Goal: Task Accomplishment & Management: Complete application form

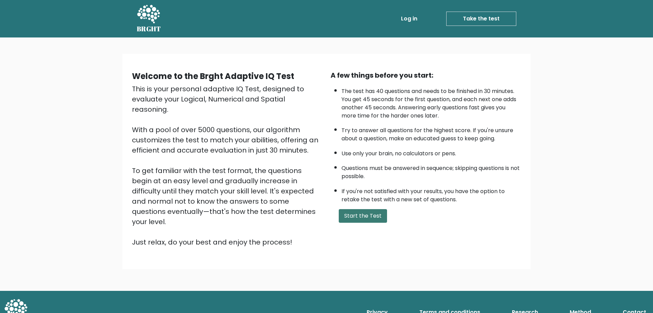
click at [367, 218] on button "Start the Test" at bounding box center [363, 216] width 48 height 14
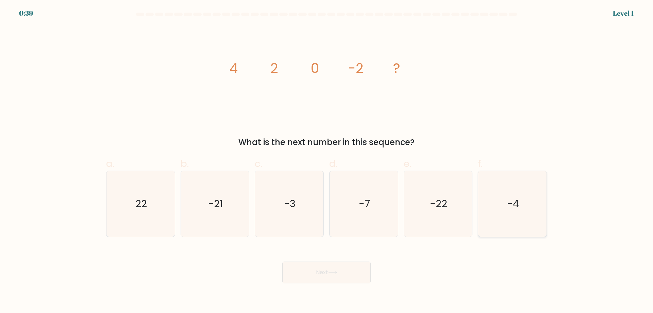
click at [491, 189] on icon "-4" at bounding box center [513, 204] width 66 height 66
click at [327, 161] on input "f. -4" at bounding box center [327, 158] width 0 height 4
radio input "true"
click at [326, 276] on button "Next" at bounding box center [326, 272] width 88 height 22
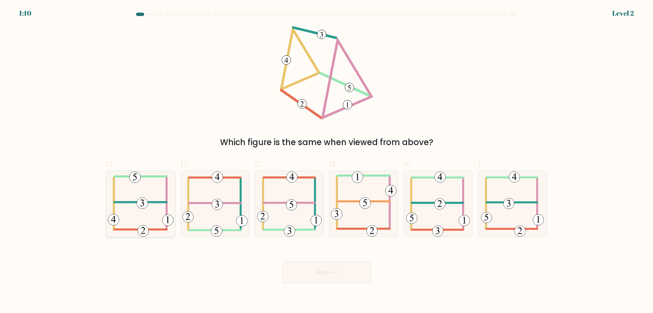
click at [158, 199] on icon at bounding box center [141, 204] width 66 height 66
click at [327, 161] on input "a." at bounding box center [327, 158] width 0 height 4
radio input "true"
click at [315, 271] on button "Next" at bounding box center [326, 272] width 88 height 22
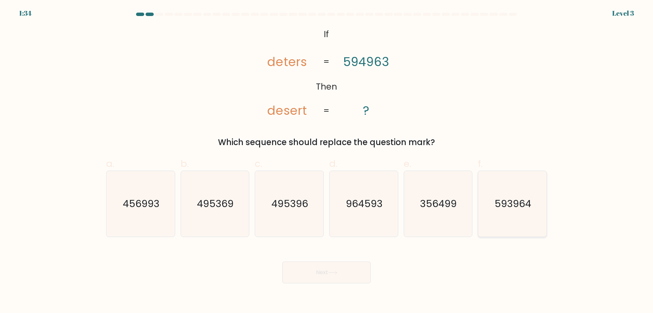
click at [502, 196] on icon "593964" at bounding box center [513, 204] width 66 height 66
click at [327, 161] on input "f. 593964" at bounding box center [327, 158] width 0 height 4
radio input "true"
click at [334, 279] on button "Next" at bounding box center [326, 272] width 88 height 22
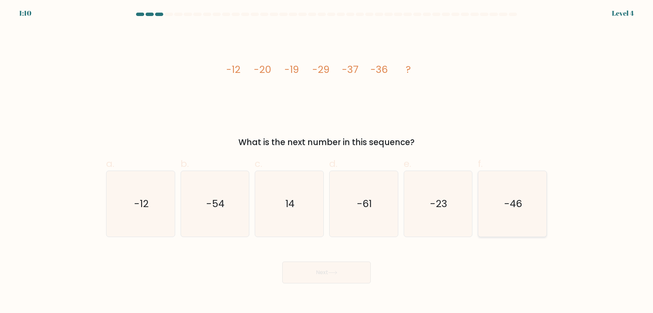
click at [509, 205] on text "-46" at bounding box center [513, 204] width 18 height 14
click at [327, 161] on input "f. -46" at bounding box center [327, 158] width 0 height 4
radio input "true"
click at [331, 272] on icon at bounding box center [333, 272] width 8 height 3
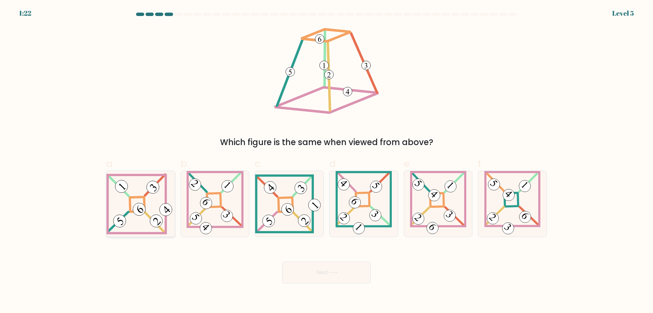
click at [145, 201] on 272 at bounding box center [137, 204] width 15 height 15
click at [327, 161] on input "a." at bounding box center [327, 158] width 0 height 4
radio input "true"
click at [300, 270] on button "Next" at bounding box center [326, 272] width 88 height 22
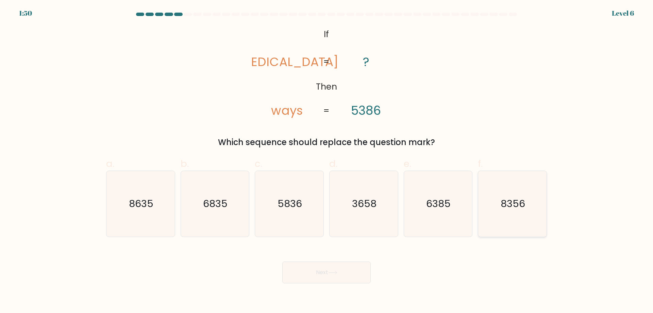
click at [515, 212] on icon "8356" at bounding box center [513, 204] width 66 height 66
click at [327, 161] on input "f. 8356" at bounding box center [327, 158] width 0 height 4
radio input "true"
click at [349, 269] on button "Next" at bounding box center [326, 272] width 88 height 22
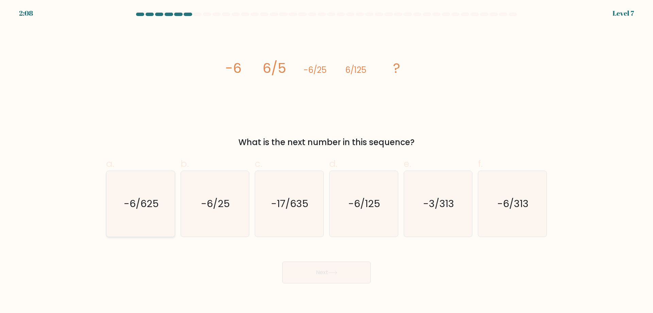
click at [128, 230] on icon "-6/625" at bounding box center [141, 204] width 66 height 66
click at [327, 161] on input "a. -6/625" at bounding box center [327, 158] width 0 height 4
radio input "true"
click at [315, 269] on button "Next" at bounding box center [326, 272] width 88 height 22
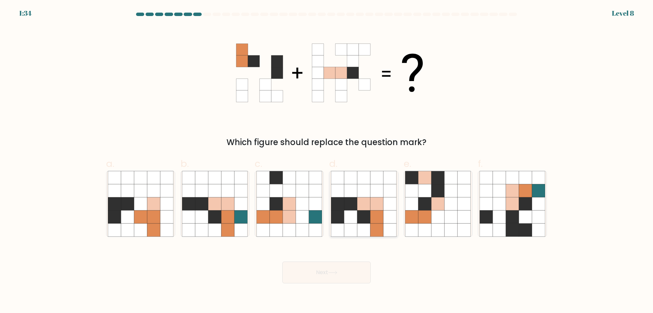
click at [367, 205] on icon at bounding box center [363, 203] width 13 height 13
click at [327, 161] on input "d." at bounding box center [327, 158] width 0 height 4
radio input "true"
click at [334, 277] on button "Next" at bounding box center [326, 272] width 88 height 22
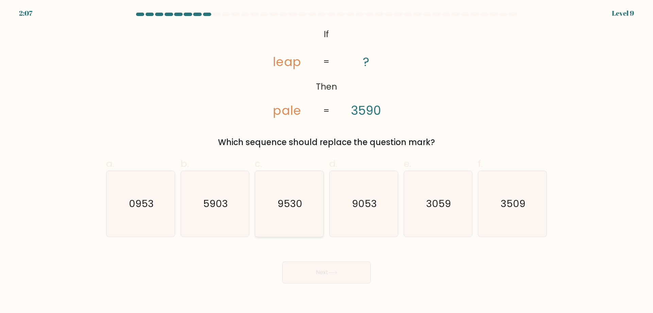
click at [284, 210] on text "9530" at bounding box center [290, 204] width 25 height 14
click at [327, 161] on input "c. 9530" at bounding box center [327, 158] width 0 height 4
radio input "true"
click at [359, 212] on icon "9053" at bounding box center [364, 204] width 66 height 66
click at [327, 161] on input "d. 9053" at bounding box center [327, 158] width 0 height 4
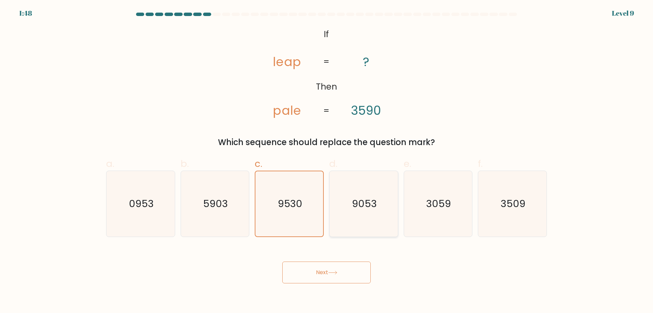
radio input "true"
click at [331, 274] on icon at bounding box center [332, 272] width 9 height 4
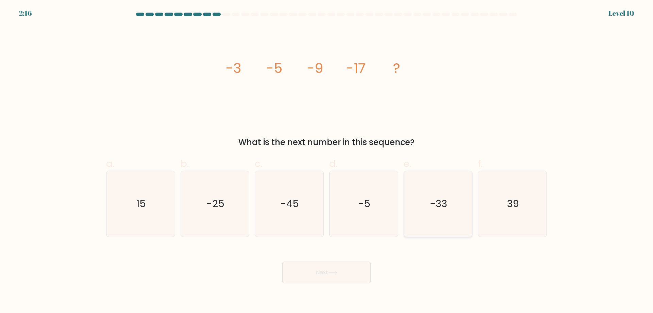
click at [460, 207] on icon "-33" at bounding box center [438, 204] width 66 height 66
click at [327, 161] on input "e. -33" at bounding box center [327, 158] width 0 height 4
radio input "true"
click at [348, 273] on button "Next" at bounding box center [326, 272] width 88 height 22
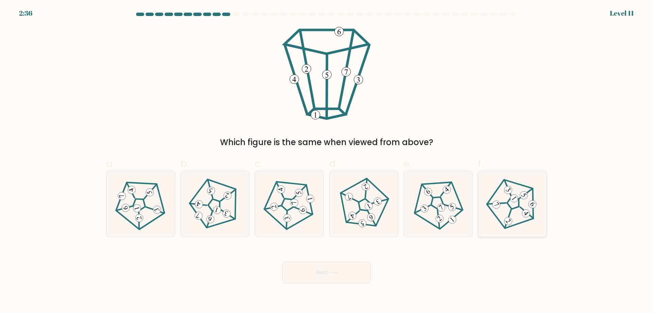
click at [502, 215] on icon at bounding box center [512, 203] width 52 height 52
click at [327, 161] on input "f." at bounding box center [327, 158] width 0 height 4
radio input "true"
click at [334, 268] on button "Next" at bounding box center [326, 272] width 88 height 22
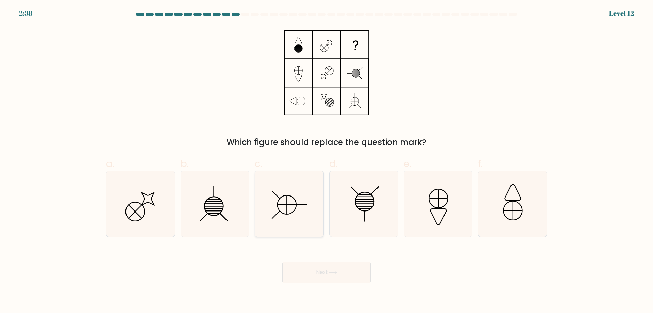
click at [308, 207] on icon at bounding box center [289, 204] width 66 height 66
click at [327, 161] on input "c." at bounding box center [327, 158] width 0 height 4
radio input "true"
click at [325, 271] on button "Next" at bounding box center [326, 272] width 88 height 22
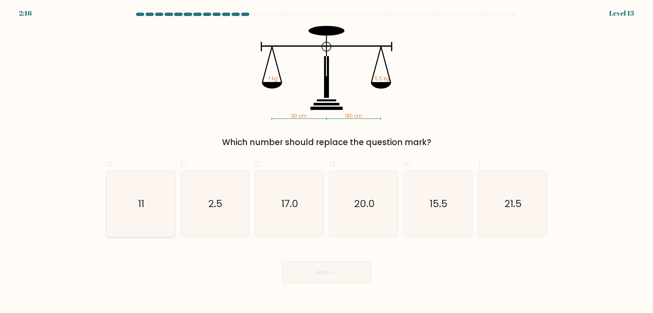
click at [136, 208] on icon "11" at bounding box center [141, 204] width 66 height 66
click at [327, 161] on input "a. 11" at bounding box center [327, 158] width 0 height 4
radio input "true"
click at [307, 277] on button "Next" at bounding box center [326, 272] width 88 height 22
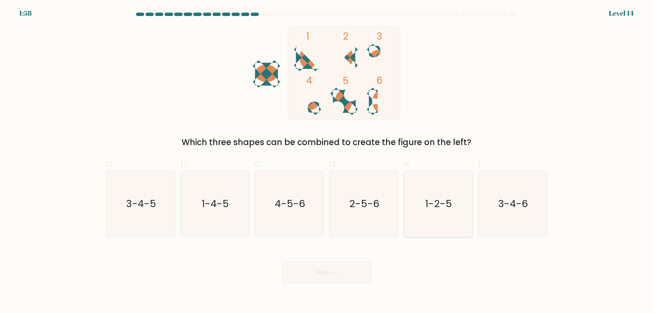
click at [449, 197] on text "1-2-5" at bounding box center [438, 204] width 27 height 14
click at [327, 161] on input "e. 1-2-5" at bounding box center [327, 158] width 0 height 4
radio input "true"
click at [341, 274] on button "Next" at bounding box center [326, 272] width 88 height 22
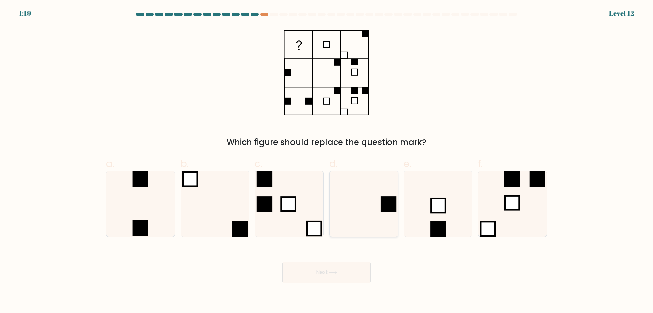
click at [375, 215] on icon at bounding box center [364, 204] width 66 height 66
click at [327, 161] on input "d." at bounding box center [327, 158] width 0 height 4
radio input "true"
click at [332, 269] on button "Next" at bounding box center [326, 272] width 88 height 22
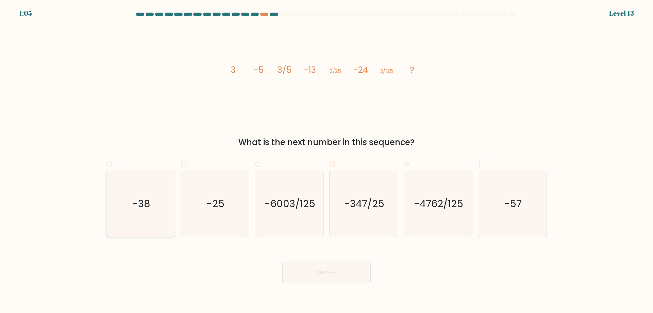
click at [131, 222] on icon "-38" at bounding box center [141, 204] width 66 height 66
click at [327, 161] on input "a. -38" at bounding box center [327, 158] width 0 height 4
radio input "true"
click at [341, 268] on button "Next" at bounding box center [326, 272] width 88 height 22
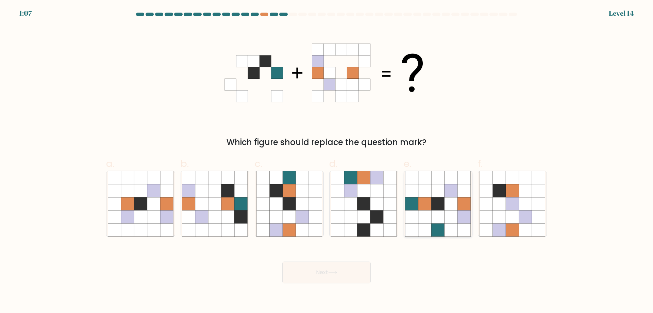
click at [418, 208] on icon at bounding box center [411, 203] width 13 height 13
click at [327, 161] on input "e." at bounding box center [327, 158] width 0 height 4
radio input "true"
click at [331, 272] on icon at bounding box center [332, 272] width 9 height 4
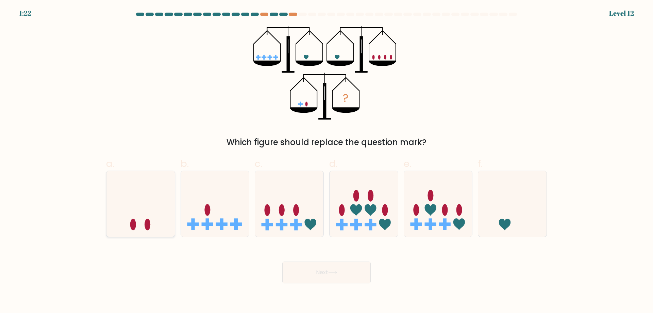
click at [137, 223] on icon at bounding box center [140, 203] width 68 height 56
click at [327, 161] on input "a." at bounding box center [327, 158] width 0 height 4
radio input "true"
click at [313, 268] on button "Next" at bounding box center [326, 272] width 88 height 22
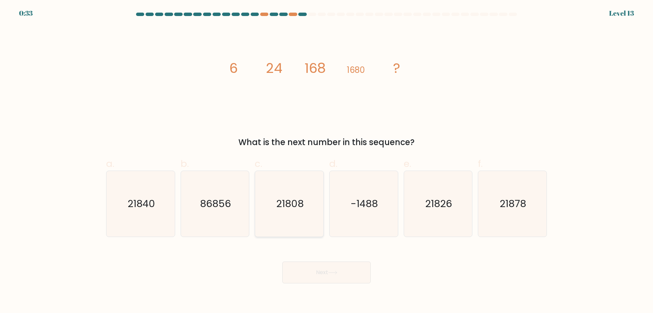
click at [272, 216] on icon "21808" at bounding box center [289, 204] width 66 height 66
click at [327, 161] on input "c. 21808" at bounding box center [327, 158] width 0 height 4
radio input "true"
click at [151, 218] on icon "21840" at bounding box center [141, 204] width 66 height 66
click at [327, 161] on input "a. 21840" at bounding box center [327, 158] width 0 height 4
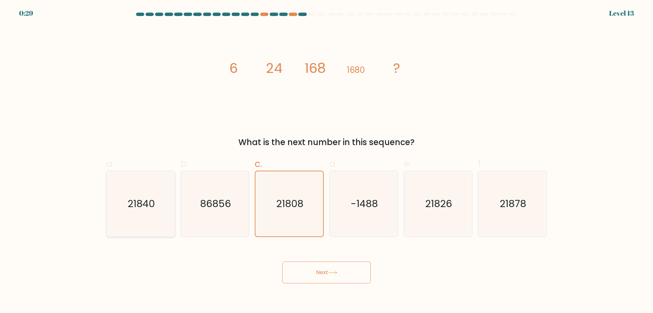
radio input "true"
click at [307, 269] on button "Next" at bounding box center [326, 272] width 88 height 22
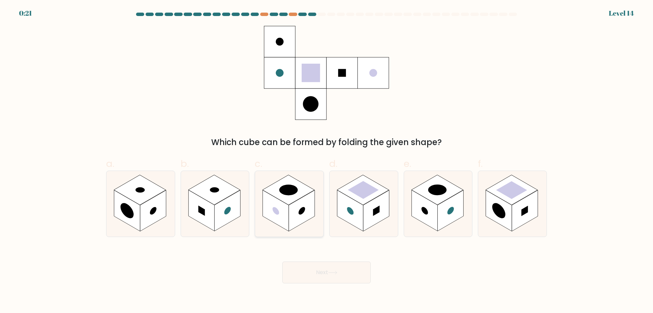
click at [298, 218] on rect at bounding box center [302, 210] width 26 height 41
click at [327, 161] on input "c." at bounding box center [327, 158] width 0 height 4
radio input "true"
click at [333, 278] on button "Next" at bounding box center [326, 272] width 88 height 22
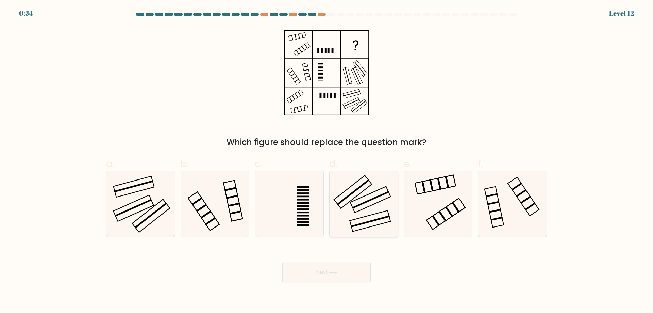
click at [361, 209] on icon at bounding box center [364, 204] width 66 height 66
click at [327, 161] on input "d." at bounding box center [327, 158] width 0 height 4
radio input "true"
click at [349, 271] on button "Next" at bounding box center [326, 272] width 88 height 22
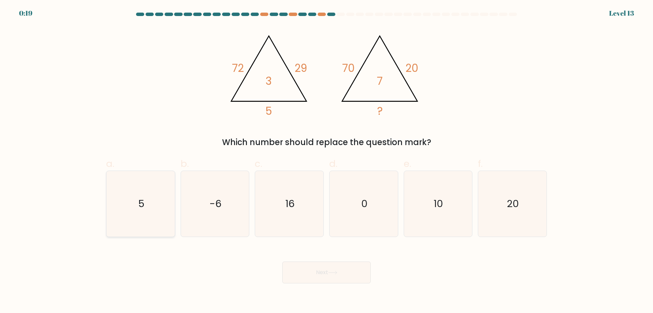
click at [142, 210] on text "5" at bounding box center [141, 204] width 6 height 14
click at [327, 161] on input "a. 5" at bounding box center [327, 158] width 0 height 4
radio input "true"
click at [333, 272] on icon at bounding box center [332, 272] width 9 height 4
click at [336, 273] on icon at bounding box center [332, 272] width 9 height 4
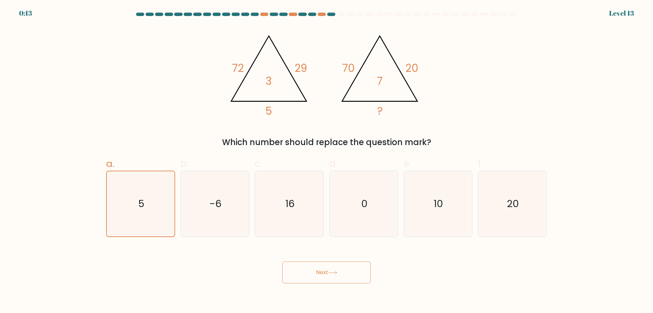
click at [336, 273] on icon at bounding box center [332, 272] width 9 height 4
click at [428, 275] on div "Next" at bounding box center [326, 264] width 449 height 38
click at [240, 213] on icon "-6" at bounding box center [215, 204] width 66 height 66
click at [327, 161] on input "b. -6" at bounding box center [327, 158] width 0 height 4
radio input "true"
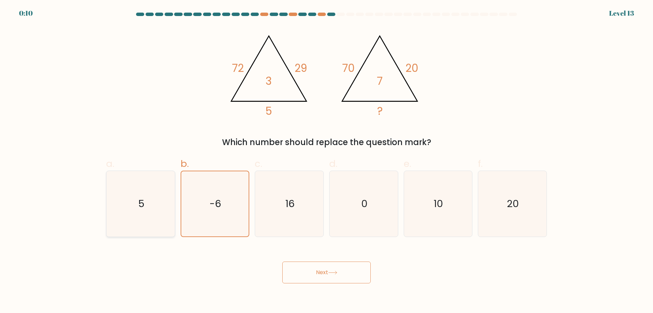
click at [170, 203] on icon "5" at bounding box center [141, 204] width 66 height 66
click at [327, 161] on input "a. 5" at bounding box center [327, 158] width 0 height 4
radio input "true"
click at [327, 268] on button "Next" at bounding box center [326, 272] width 88 height 22
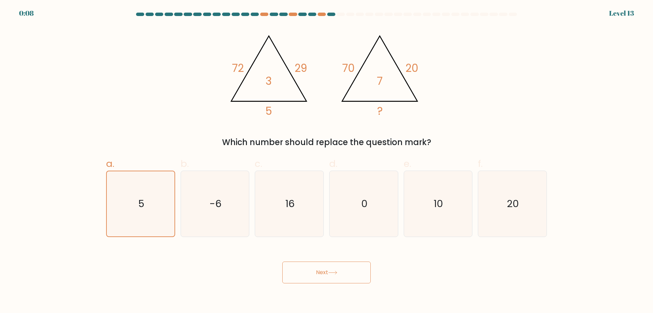
click at [327, 268] on button "Next" at bounding box center [326, 272] width 88 height 22
click at [453, 203] on icon "10" at bounding box center [438, 204] width 66 height 66
click at [327, 161] on input "e. 10" at bounding box center [327, 158] width 0 height 4
radio input "true"
click at [314, 277] on button "Next" at bounding box center [326, 272] width 88 height 22
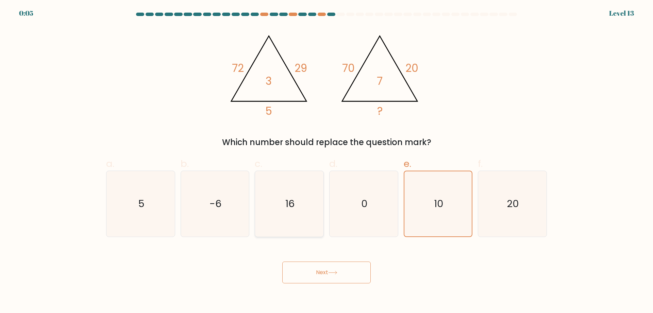
click at [300, 206] on icon "16" at bounding box center [289, 204] width 66 height 66
click at [327, 161] on input "c. 16" at bounding box center [327, 158] width 0 height 4
radio input "true"
click at [318, 269] on button "Next" at bounding box center [326, 272] width 88 height 22
click at [369, 202] on icon "0" at bounding box center [364, 204] width 66 height 66
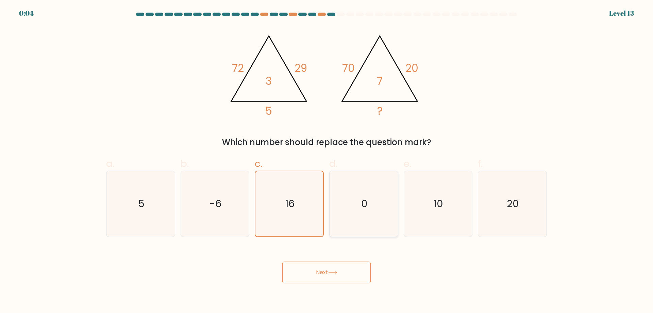
click at [327, 161] on input "d. 0" at bounding box center [327, 158] width 0 height 4
radio input "true"
click at [319, 268] on button "Next" at bounding box center [326, 272] width 88 height 22
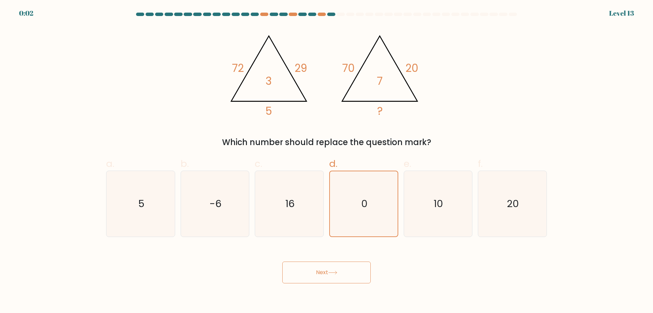
click at [319, 268] on button "Next" at bounding box center [326, 272] width 88 height 22
click at [218, 205] on text "-6" at bounding box center [216, 204] width 12 height 14
click at [327, 161] on input "b. -6" at bounding box center [327, 158] width 0 height 4
radio input "true"
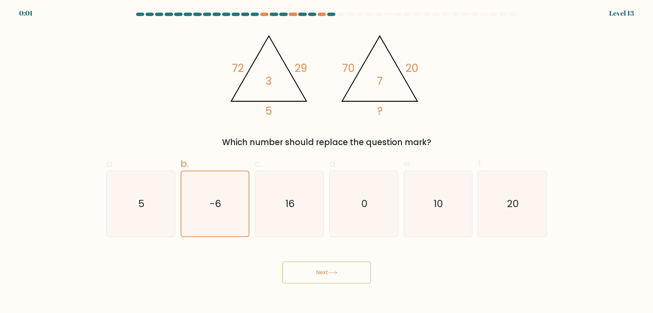
click at [305, 279] on button "Next" at bounding box center [326, 272] width 88 height 22
click at [379, 119] on icon "@import url('https://fonts.googleapis.com/css?family=Abril+Fatface:400,100,100i…" at bounding box center [327, 73] width 204 height 94
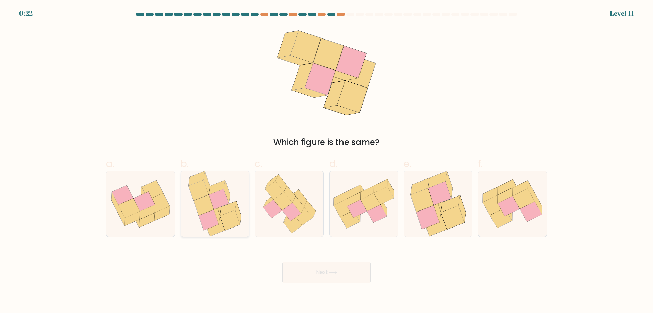
click at [225, 229] on icon at bounding box center [230, 220] width 20 height 20
click at [327, 161] on input "b." at bounding box center [327, 158] width 0 height 4
radio input "true"
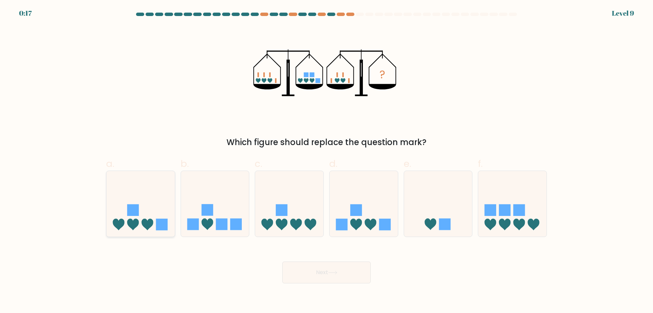
click at [162, 218] on icon at bounding box center [140, 203] width 68 height 56
click at [327, 161] on input "a." at bounding box center [327, 158] width 0 height 4
radio input "true"
click at [333, 276] on button "Next" at bounding box center [326, 272] width 88 height 22
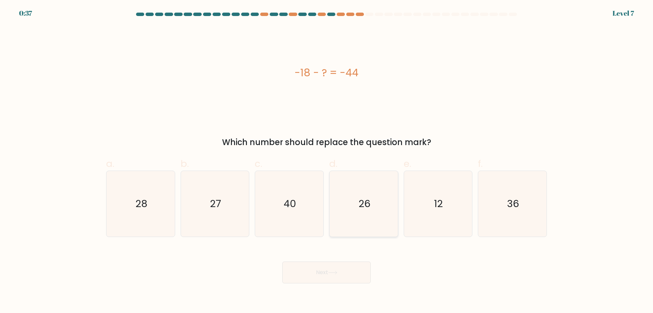
click at [361, 210] on text "26" at bounding box center [365, 204] width 12 height 14
click at [327, 161] on input "d. 26" at bounding box center [327, 158] width 0 height 4
radio input "true"
click at [342, 275] on button "Next" at bounding box center [326, 272] width 88 height 22
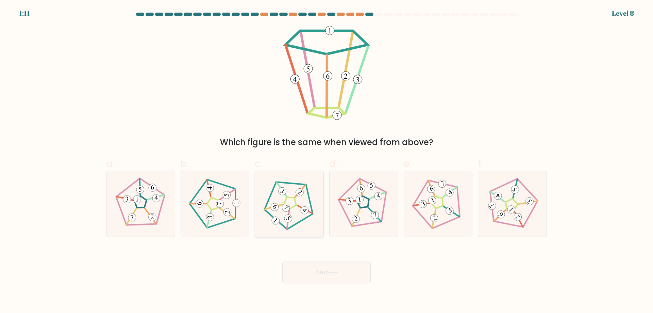
click at [297, 221] on icon at bounding box center [289, 203] width 52 height 52
click at [327, 161] on input "c." at bounding box center [327, 158] width 0 height 4
radio input "true"
click at [235, 209] on icon at bounding box center [215, 203] width 52 height 52
click at [327, 161] on input "b." at bounding box center [327, 158] width 0 height 4
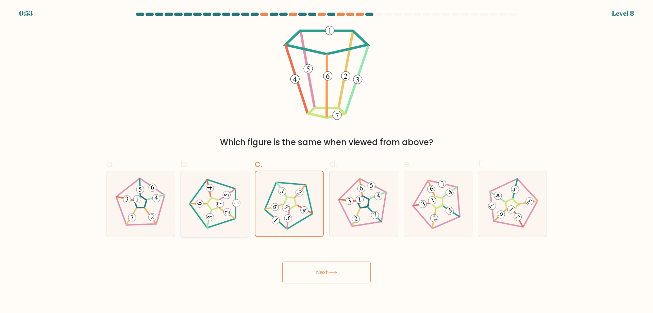
radio input "true"
click at [306, 268] on button "Next" at bounding box center [326, 272] width 88 height 22
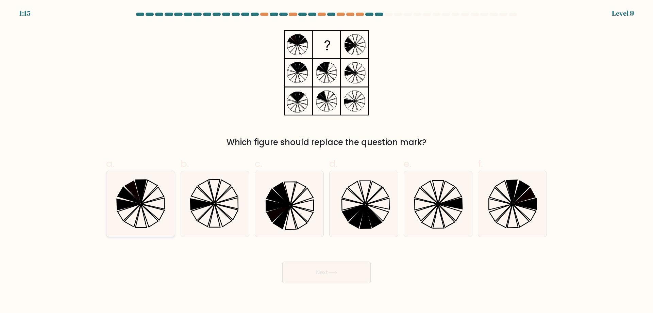
click at [157, 189] on icon at bounding box center [141, 204] width 66 height 66
click at [327, 161] on input "a." at bounding box center [327, 158] width 0 height 4
radio input "true"
click at [331, 267] on button "Next" at bounding box center [326, 272] width 88 height 22
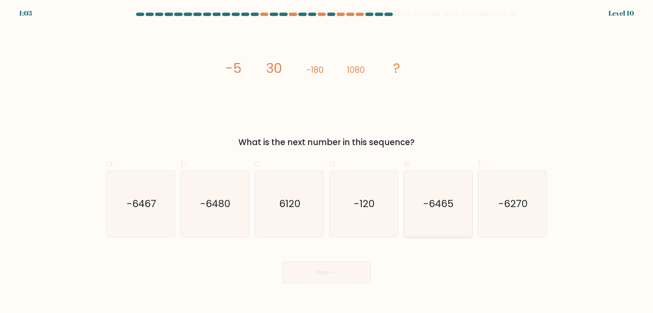
click at [410, 223] on icon "-6465" at bounding box center [438, 204] width 66 height 66
click at [327, 161] on input "e. -6465" at bounding box center [327, 158] width 0 height 4
radio input "true"
click at [337, 267] on button "Next" at bounding box center [326, 272] width 88 height 22
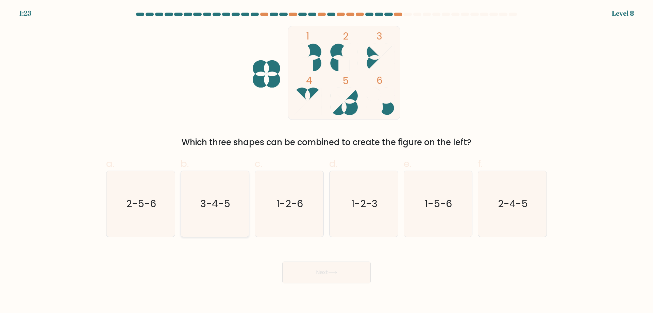
click at [218, 195] on icon "3-4-5" at bounding box center [215, 204] width 66 height 66
click at [327, 161] on input "b. 3-4-5" at bounding box center [327, 158] width 0 height 4
radio input "true"
click at [330, 263] on button "Next" at bounding box center [326, 272] width 88 height 22
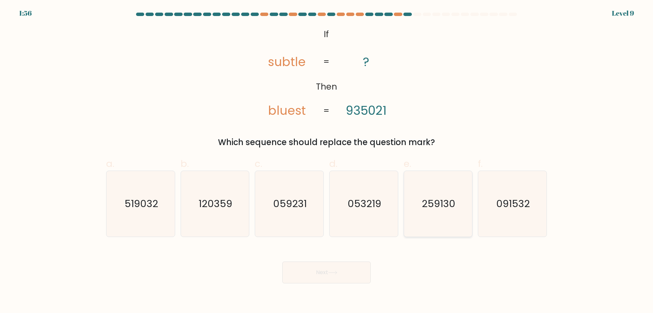
click at [442, 209] on text "259130" at bounding box center [439, 204] width 34 height 14
click at [327, 161] on input "e. 259130" at bounding box center [327, 158] width 0 height 4
radio input "true"
click at [340, 270] on button "Next" at bounding box center [326, 272] width 88 height 22
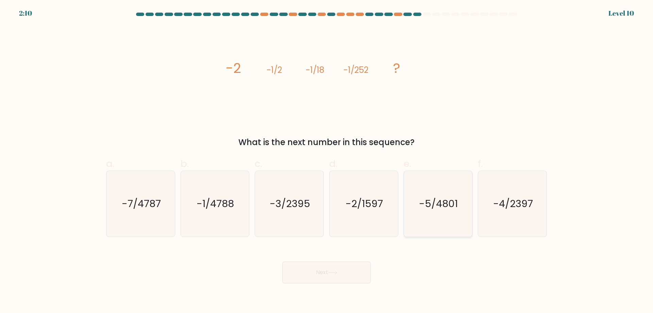
click at [449, 219] on icon "-5/4801" at bounding box center [438, 204] width 66 height 66
click at [327, 161] on input "e. -5/4801" at bounding box center [327, 158] width 0 height 4
radio input "true"
click at [346, 277] on button "Next" at bounding box center [326, 272] width 88 height 22
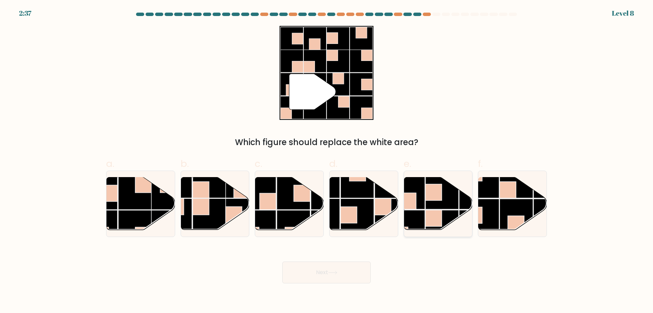
click at [426, 197] on rect at bounding box center [434, 192] width 16 height 16
click at [327, 161] on input "e." at bounding box center [327, 158] width 0 height 4
radio input "true"
click at [353, 268] on button "Next" at bounding box center [326, 272] width 88 height 22
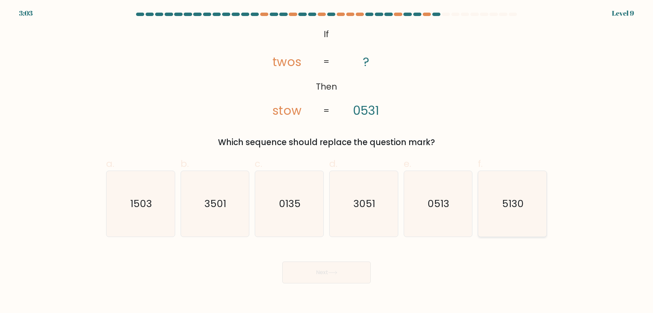
click at [489, 217] on icon "5130" at bounding box center [513, 204] width 66 height 66
click at [327, 161] on input "f. 5130" at bounding box center [327, 158] width 0 height 4
radio input "true"
click at [360, 275] on button "Next" at bounding box center [326, 272] width 88 height 22
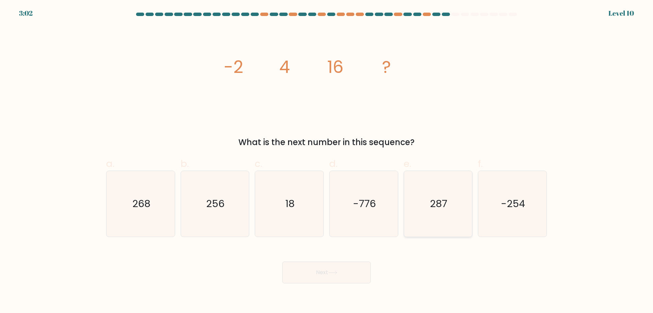
click at [438, 203] on text "287" at bounding box center [438, 204] width 17 height 14
click at [327, 161] on input "e. 287" at bounding box center [327, 158] width 0 height 4
radio input "true"
click at [317, 276] on button "Next" at bounding box center [326, 272] width 88 height 22
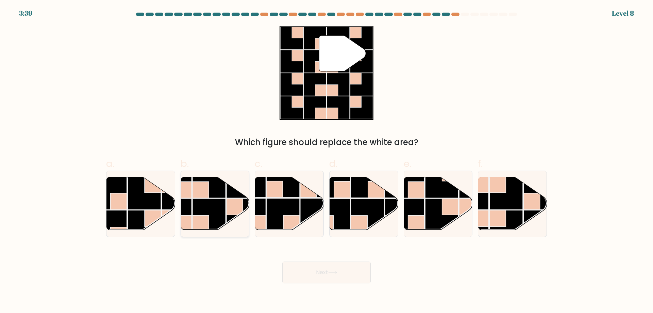
click at [218, 198] on rect at bounding box center [209, 181] width 33 height 33
click at [327, 161] on input "b." at bounding box center [327, 158] width 0 height 4
radio input "true"
click at [318, 271] on button "Next" at bounding box center [326, 272] width 88 height 22
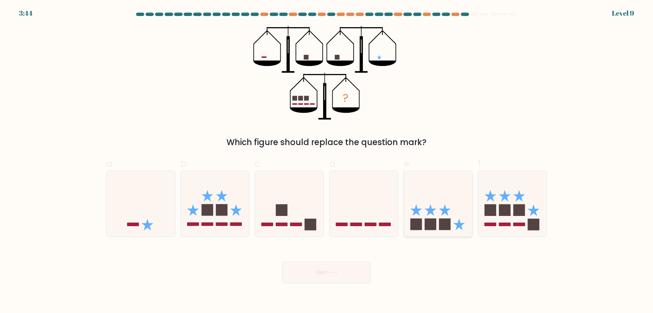
click at [441, 216] on icon at bounding box center [438, 203] width 68 height 56
click at [327, 161] on input "e." at bounding box center [327, 158] width 0 height 4
radio input "true"
click at [349, 273] on button "Next" at bounding box center [326, 272] width 88 height 22
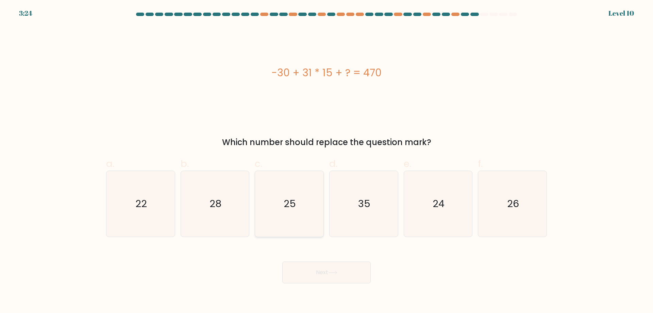
click at [289, 198] on text "25" at bounding box center [290, 204] width 12 height 14
click at [327, 161] on input "c. 25" at bounding box center [327, 158] width 0 height 4
radio input "true"
click at [320, 269] on button "Next" at bounding box center [326, 272] width 88 height 22
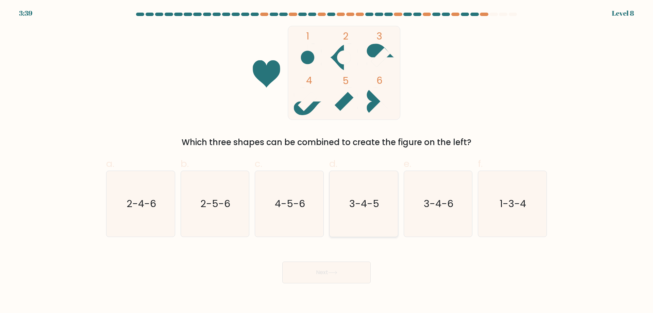
click at [354, 210] on text "3-4-5" at bounding box center [364, 204] width 30 height 14
click at [327, 161] on input "d. 3-4-5" at bounding box center [327, 158] width 0 height 4
radio input "true"
click at [334, 278] on button "Next" at bounding box center [326, 272] width 88 height 22
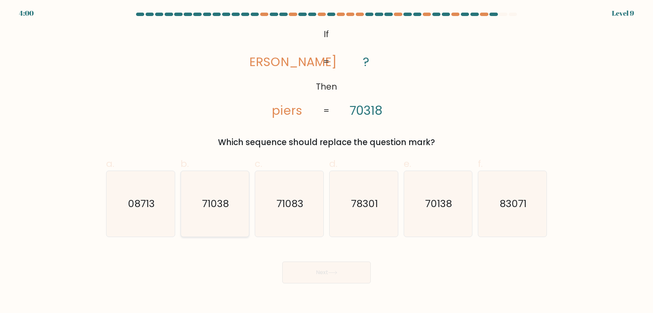
click at [218, 208] on text "71038" at bounding box center [215, 204] width 27 height 14
click at [327, 161] on input "b. 71038" at bounding box center [327, 158] width 0 height 4
radio input "true"
click at [328, 270] on button "Next" at bounding box center [326, 272] width 88 height 22
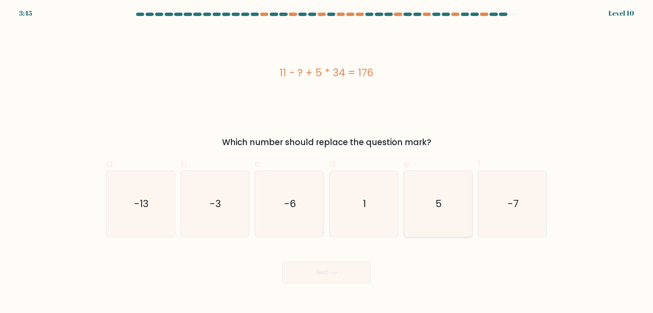
click at [421, 176] on icon "5" at bounding box center [438, 204] width 66 height 66
click at [327, 161] on input "e. 5" at bounding box center [327, 158] width 0 height 4
radio input "true"
click at [325, 105] on div "11 - ? + 5 * 34 = 176" at bounding box center [326, 73] width 441 height 94
click at [340, 276] on button "Next" at bounding box center [326, 272] width 88 height 22
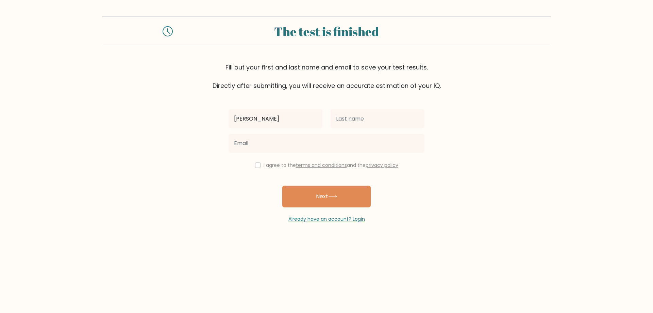
type input "Chris"
click at [357, 119] on input "text" at bounding box center [378, 118] width 94 height 19
type input "Starkenburg"
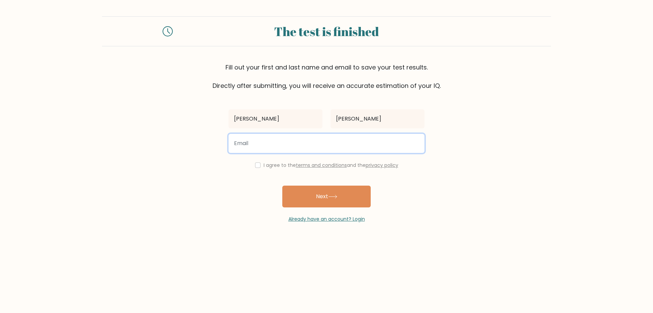
click at [329, 141] on input "email" at bounding box center [327, 143] width 196 height 19
type input "csm19xd@gmail.com"
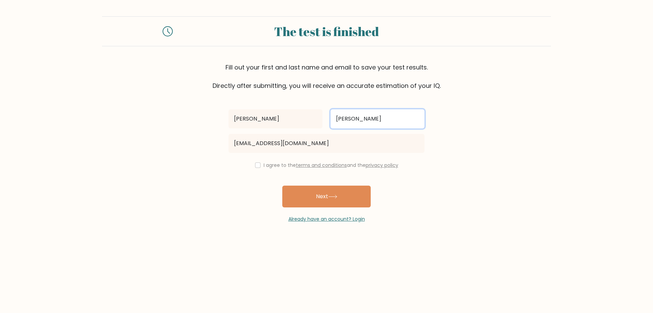
click at [360, 116] on input "Starkenburg" at bounding box center [378, 118] width 94 height 19
type input "S"
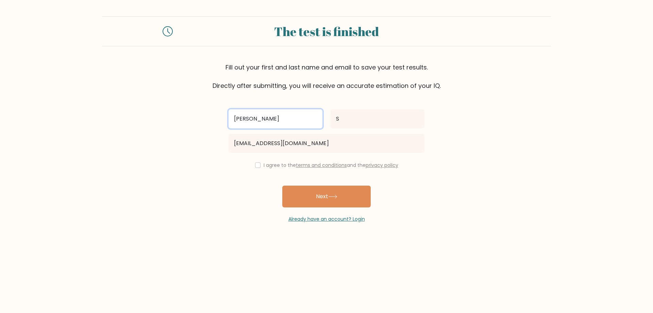
click at [287, 120] on input "Chris" at bounding box center [276, 118] width 94 height 19
type input "C"
click at [166, 162] on form "The test is finished Fill out your first and last name and email to save your t…" at bounding box center [326, 119] width 653 height 206
click at [259, 165] on input "checkbox" at bounding box center [257, 164] width 5 height 5
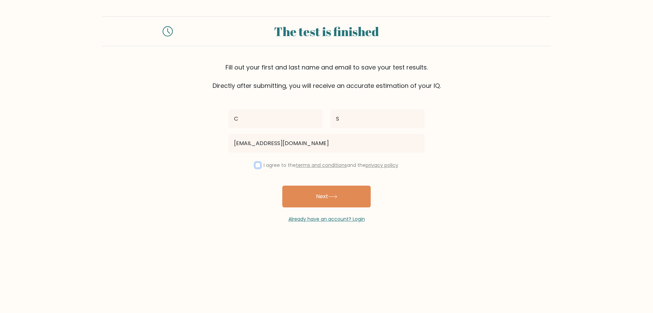
checkbox input "true"
click at [307, 192] on button "Next" at bounding box center [326, 196] width 88 height 22
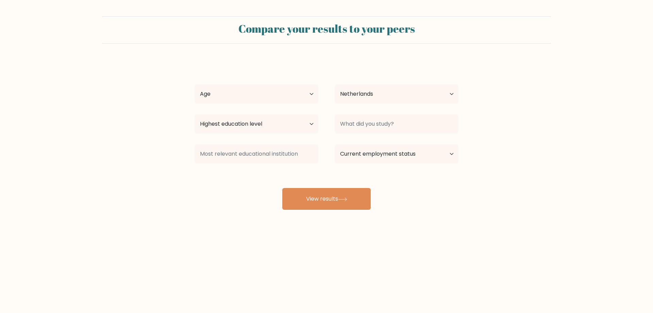
select select "NL"
click at [298, 98] on select "Age Under [DEMOGRAPHIC_DATA] [DEMOGRAPHIC_DATA] [DEMOGRAPHIC_DATA] [DEMOGRAPHIC…" at bounding box center [257, 93] width 124 height 19
select select "18_24"
click at [195, 84] on select "Age Under [DEMOGRAPHIC_DATA] [DEMOGRAPHIC_DATA] [DEMOGRAPHIC_DATA] [DEMOGRAPHIC…" at bounding box center [257, 93] width 124 height 19
click at [295, 121] on select "Highest education level No schooling Primary Lower Secondary Upper Secondary Oc…" at bounding box center [257, 123] width 124 height 19
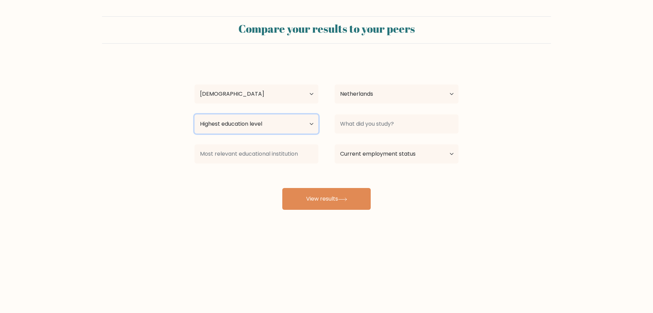
select select "bachelors_degree"
click at [195, 114] on select "Highest education level No schooling Primary Lower Secondary Upper Secondary Oc…" at bounding box center [257, 123] width 124 height 19
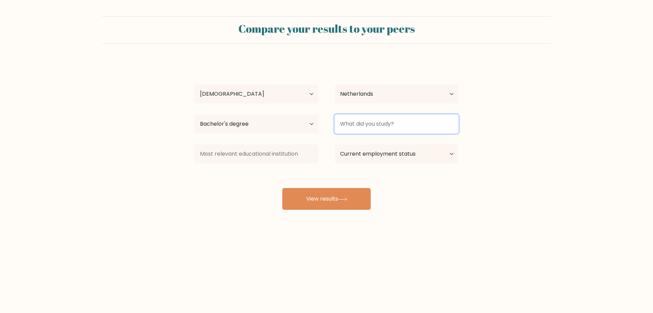
click at [385, 126] on input at bounding box center [397, 123] width 124 height 19
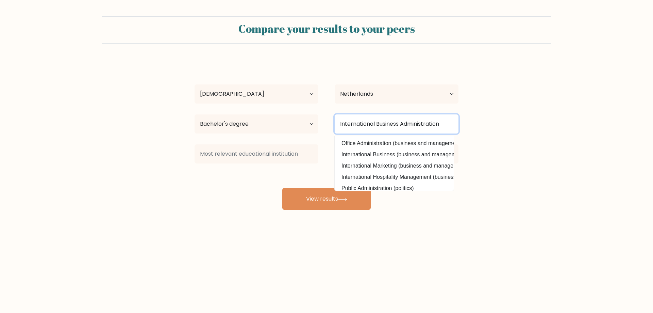
type input "International Business Administration"
click at [539, 108] on form "Compare your results to your peers C S Age Under [DEMOGRAPHIC_DATA] [DEMOGRAPHI…" at bounding box center [326, 112] width 653 height 193
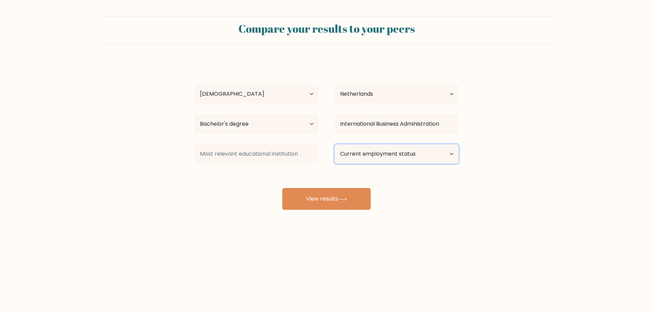
click at [404, 163] on select "Current employment status Employed Student Retired Other / prefer not to answer" at bounding box center [397, 153] width 124 height 19
select select "student"
click at [335, 144] on select "Current employment status Employed Student Retired Other / prefer not to answer" at bounding box center [397, 153] width 124 height 19
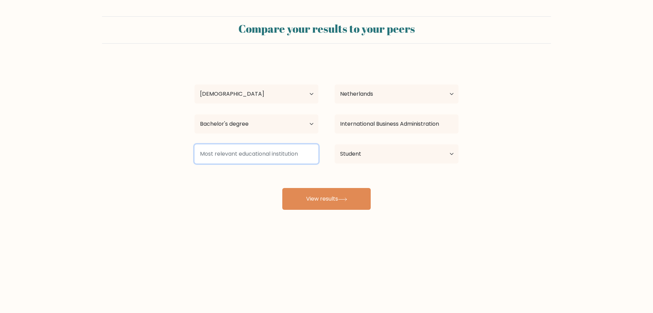
click at [288, 163] on input at bounding box center [257, 153] width 124 height 19
click at [247, 187] on div "C S Age Under [DEMOGRAPHIC_DATA] [DEMOGRAPHIC_DATA] [DEMOGRAPHIC_DATA] [DEMOGRA…" at bounding box center [326, 135] width 272 height 150
click at [263, 161] on input at bounding box center [257, 153] width 124 height 19
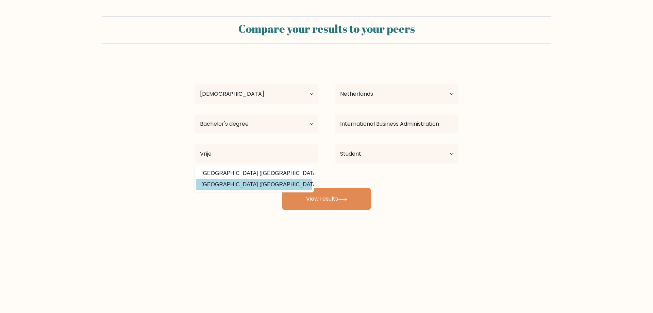
click at [263, 186] on option "[GEOGRAPHIC_DATA] ([GEOGRAPHIC_DATA])" at bounding box center [254, 184] width 116 height 11
type input "[GEOGRAPHIC_DATA]"
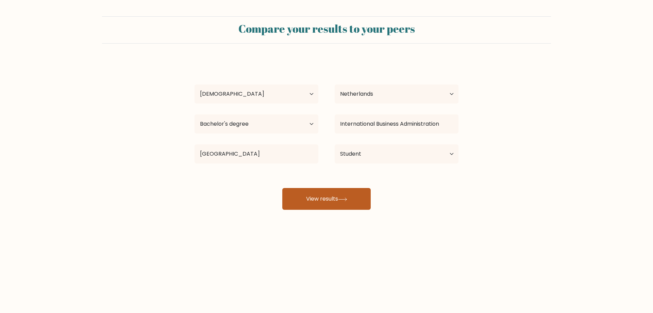
click at [303, 189] on button "View results" at bounding box center [326, 199] width 88 height 22
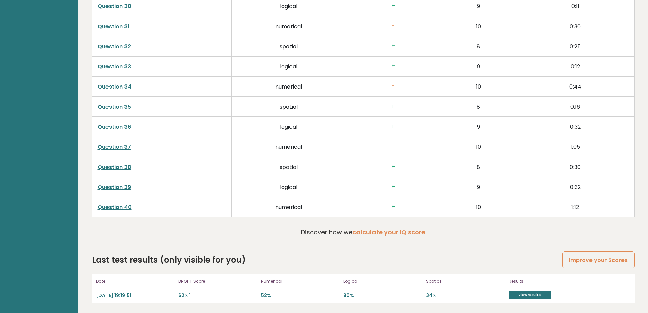
scroll to position [1739, 0]
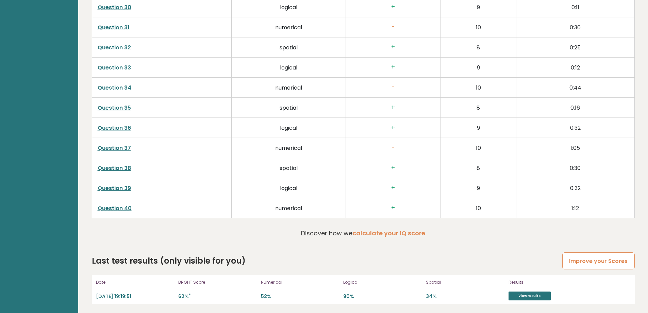
click at [586, 263] on link "Improve your Scores" at bounding box center [598, 260] width 72 height 17
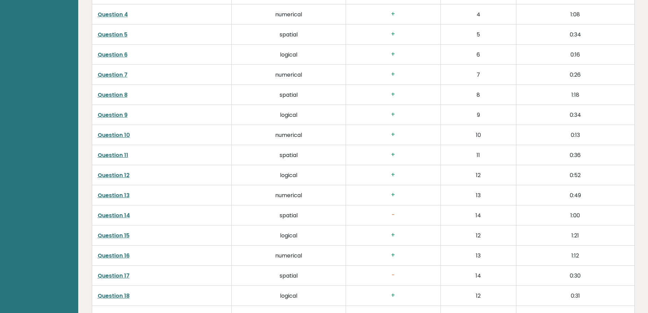
scroll to position [1224, 0]
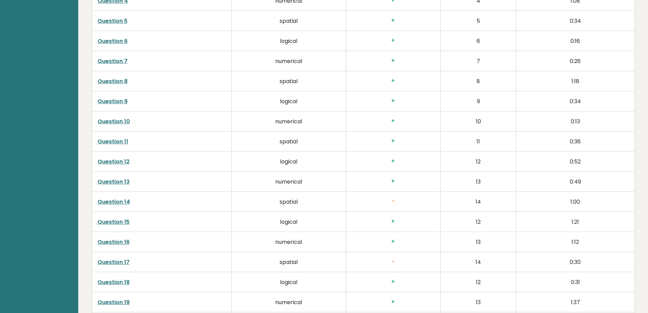
click at [122, 202] on link "Question 14" at bounding box center [114, 202] width 32 height 8
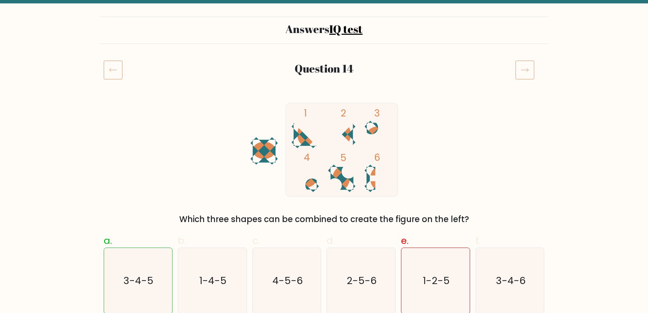
scroll to position [34, 0]
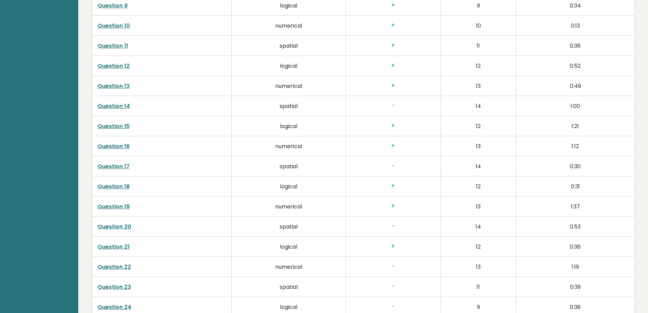
scroll to position [1318, 0]
click at [114, 168] on link "Question 17" at bounding box center [114, 167] width 32 height 8
click at [123, 225] on link "Question 20" at bounding box center [115, 227] width 34 height 8
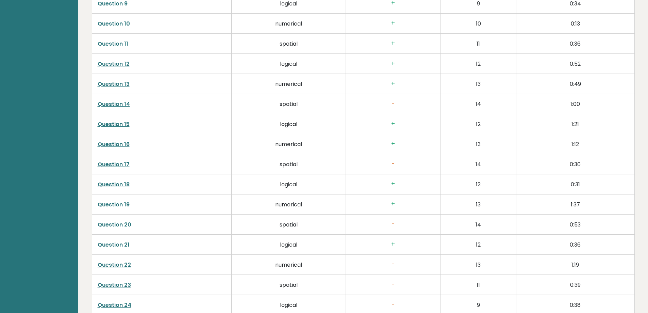
scroll to position [1324, 0]
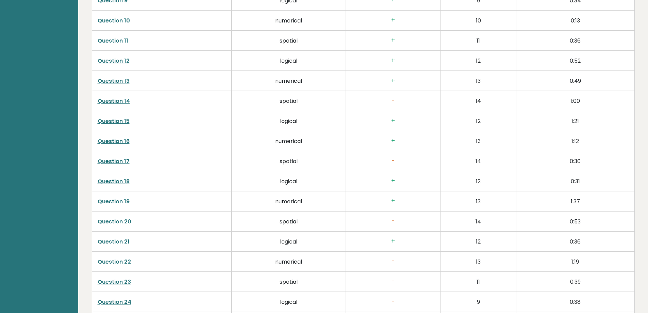
click at [123, 222] on link "Question 20" at bounding box center [115, 221] width 34 height 8
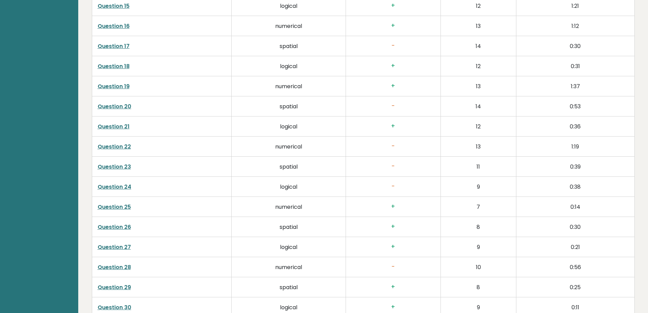
scroll to position [1443, 0]
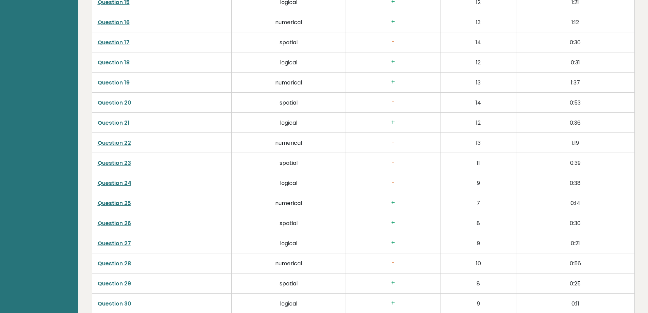
click at [118, 141] on link "Question 22" at bounding box center [114, 143] width 33 height 8
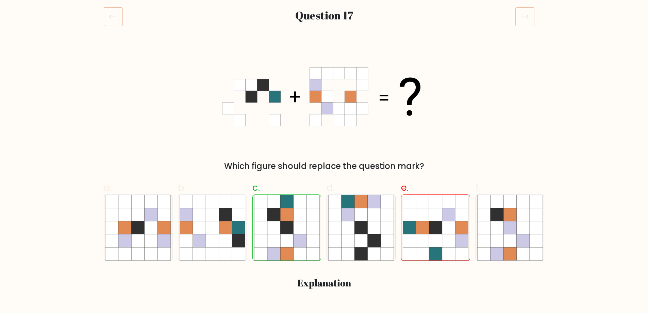
scroll to position [87, 0]
click at [118, 21] on icon at bounding box center [113, 16] width 19 height 19
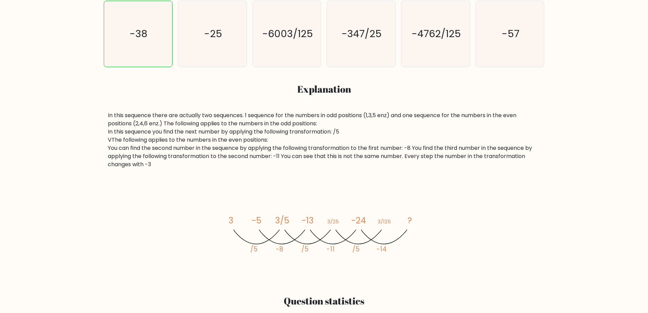
scroll to position [278, 0]
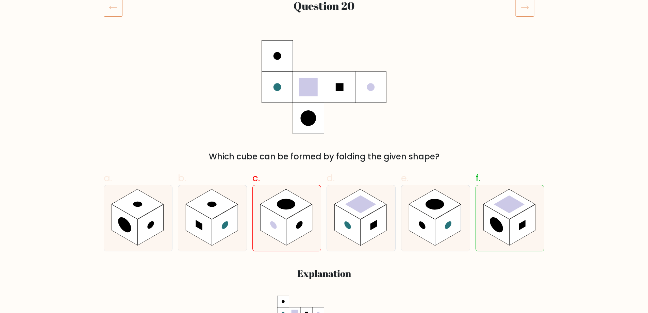
scroll to position [98, 0]
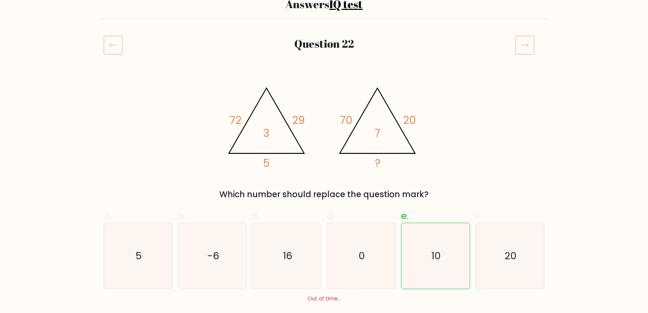
scroll to position [59, 0]
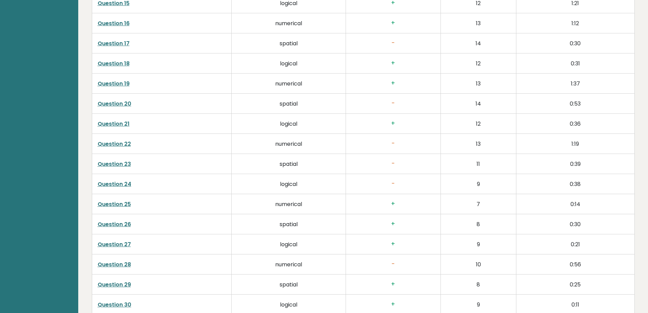
scroll to position [1443, 0]
click at [123, 144] on link "Question 22" at bounding box center [114, 143] width 33 height 8
click at [119, 165] on link "Question 23" at bounding box center [114, 163] width 33 height 8
click at [111, 184] on link "Question 24" at bounding box center [115, 183] width 34 height 8
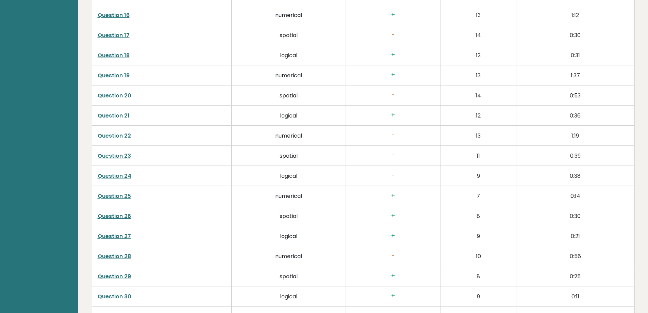
scroll to position [1454, 0]
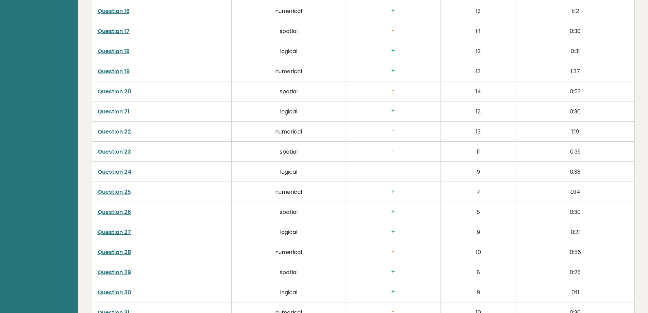
click at [119, 255] on link "Question 28" at bounding box center [114, 252] width 33 height 8
click at [113, 252] on link "Question 28" at bounding box center [114, 252] width 33 height 8
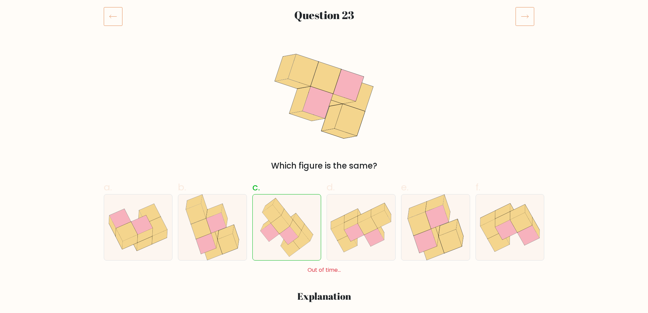
scroll to position [105, 0]
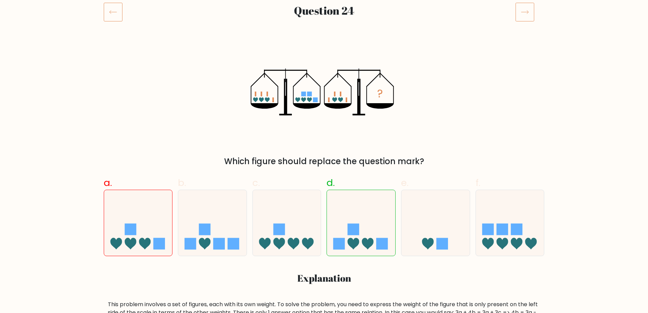
scroll to position [79, 0]
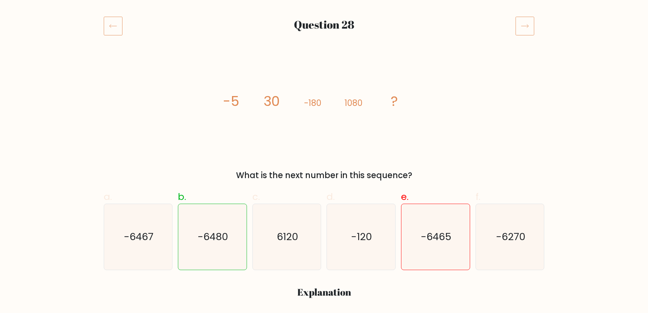
scroll to position [89, 0]
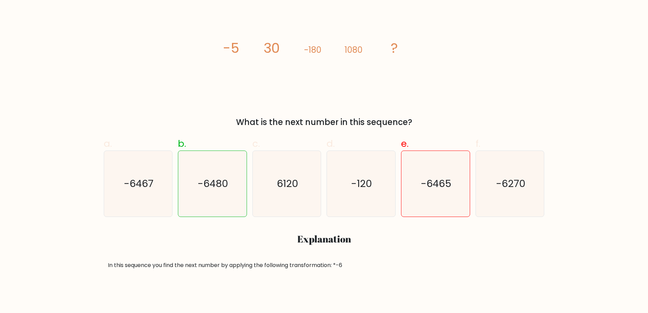
scroll to position [118, 0]
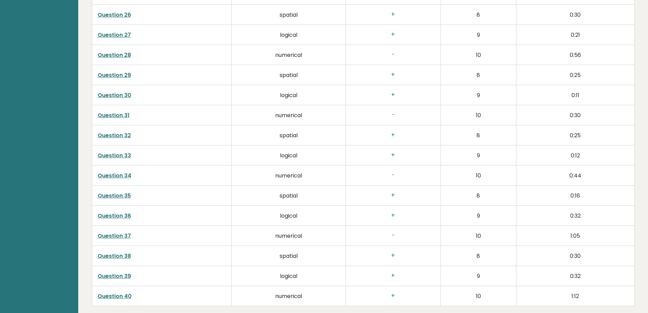
scroll to position [1649, 0]
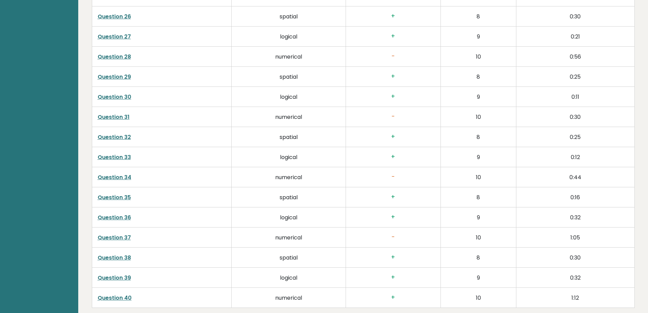
click at [124, 118] on link "Question 31" at bounding box center [114, 117] width 32 height 8
click at [125, 179] on link "Question 34" at bounding box center [115, 177] width 34 height 8
click at [127, 235] on link "Question 37" at bounding box center [114, 237] width 33 height 8
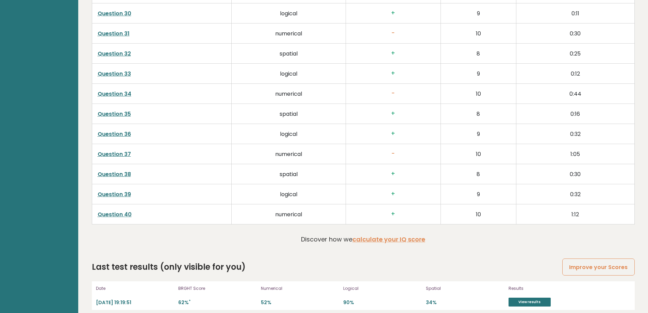
scroll to position [1740, 0]
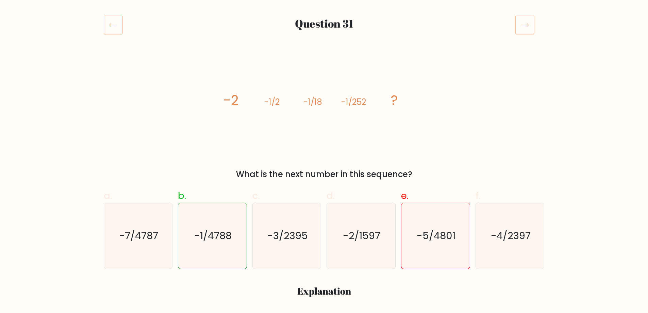
scroll to position [79, 0]
drag, startPoint x: 315, startPoint y: 103, endPoint x: 322, endPoint y: 104, distance: 6.9
click at [322, 104] on tspan "-1/18" at bounding box center [312, 101] width 19 height 11
click at [322, 103] on tspan "-1/18" at bounding box center [312, 101] width 19 height 11
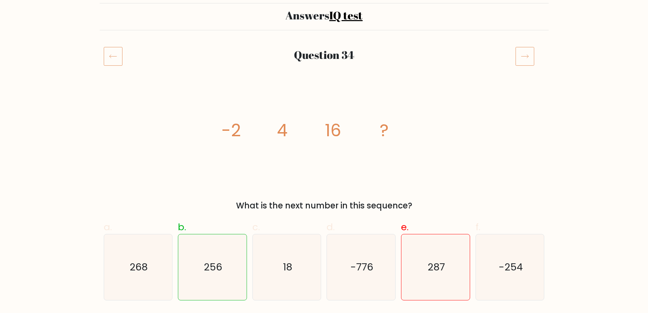
scroll to position [48, 0]
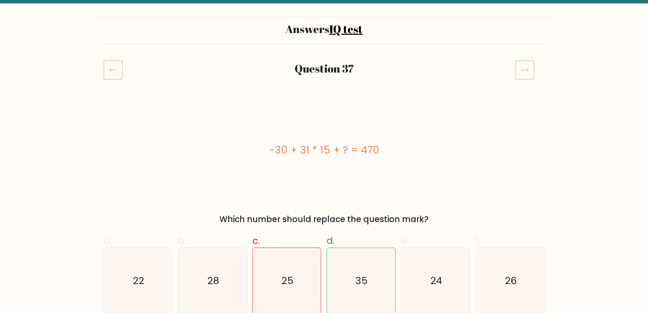
scroll to position [40, 0]
